Goal: Information Seeking & Learning: Learn about a topic

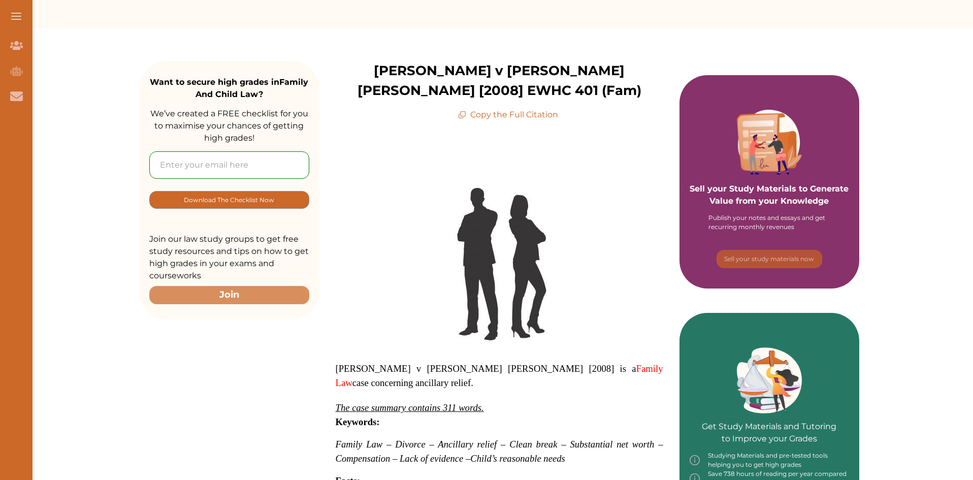
scroll to position [152, 0]
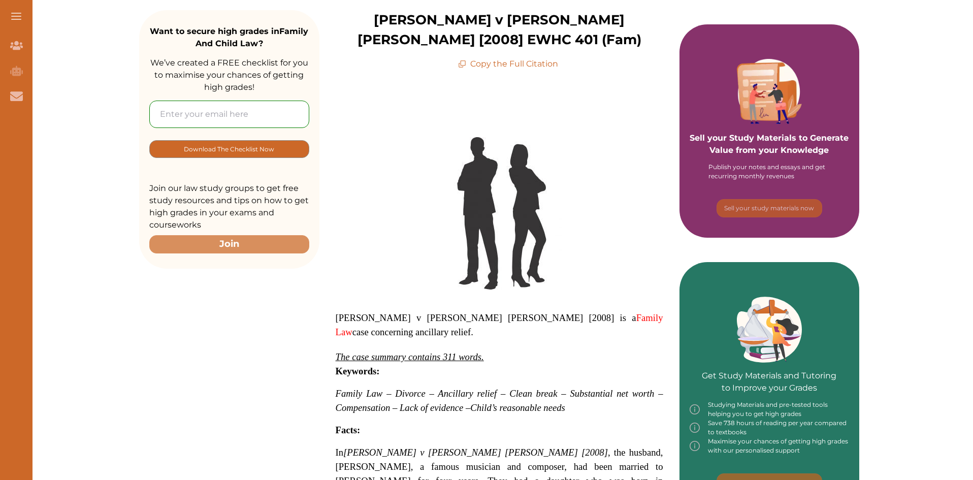
drag, startPoint x: 520, startPoint y: 81, endPoint x: 520, endPoint y: 62, distance: 18.8
click at [520, 50] on p "[PERSON_NAME] v [PERSON_NAME] [PERSON_NAME] [2008] EWHC 401 (Fam)" at bounding box center [499, 30] width 360 height 40
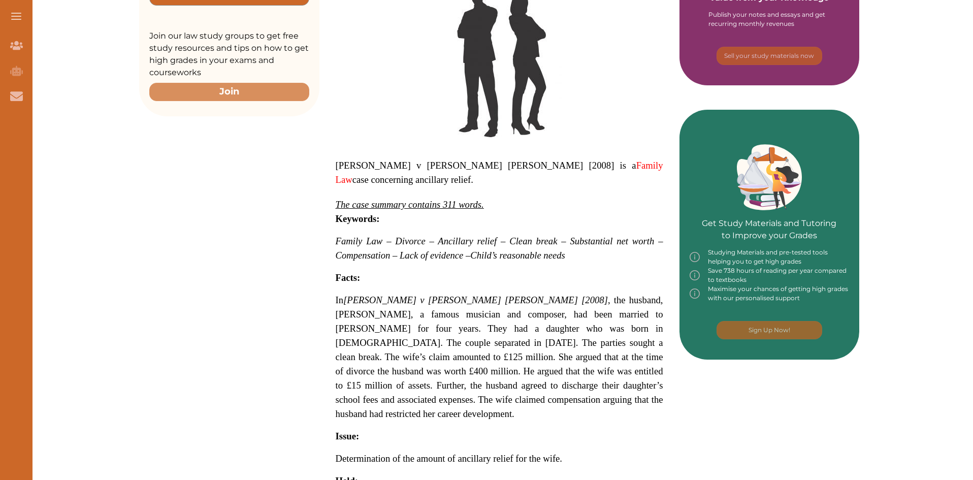
scroll to position [457, 0]
